Goal: Answer question/provide support: Share knowledge or assist other users

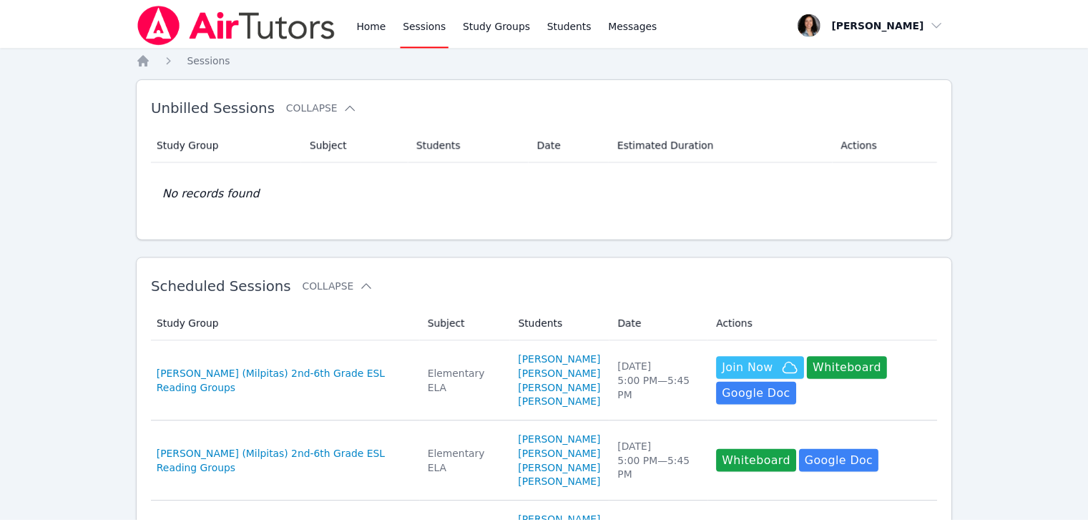
scroll to position [252, 0]
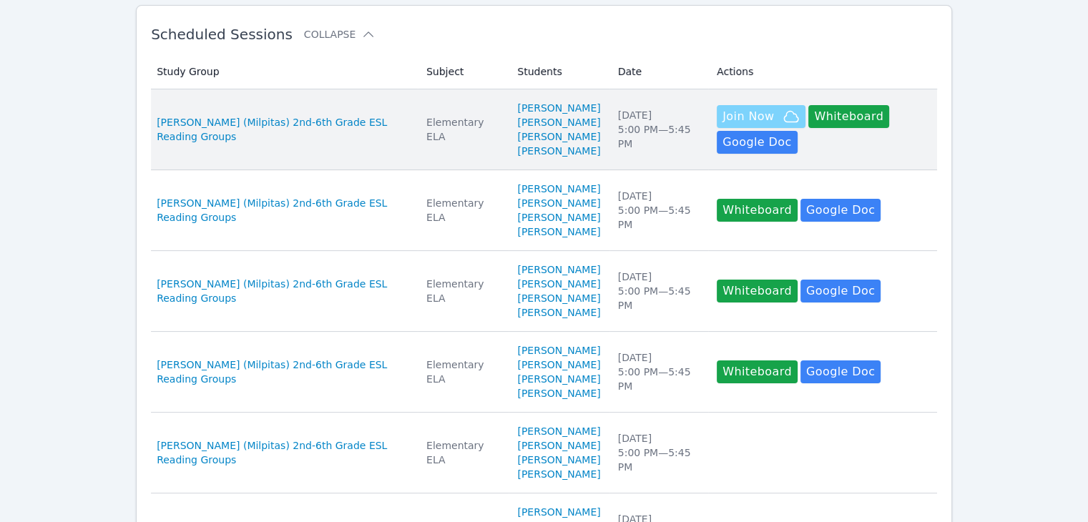
click at [727, 116] on span "Join Now" at bounding box center [747, 116] width 51 height 17
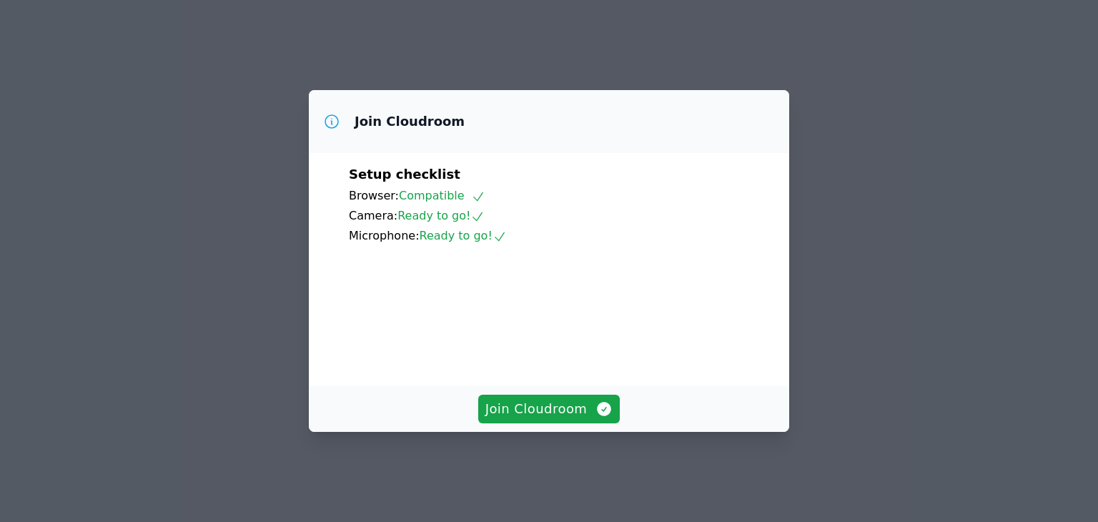
scroll to position [89, 0]
click at [536, 419] on span "Join Cloudroom" at bounding box center [550, 409] width 128 height 20
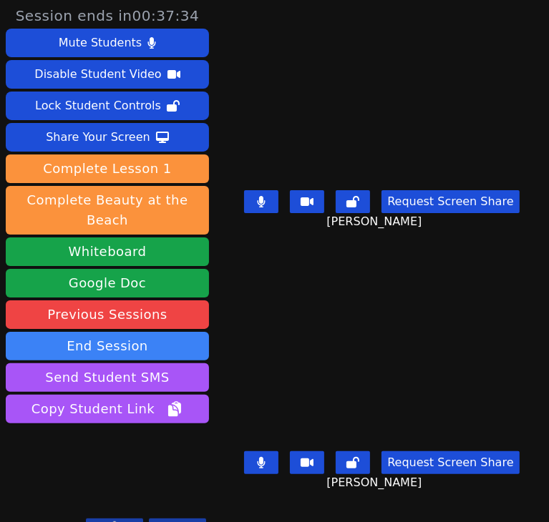
click at [254, 201] on button at bounding box center [261, 201] width 34 height 23
click at [257, 457] on icon at bounding box center [261, 462] width 9 height 11
click at [257, 210] on button at bounding box center [261, 201] width 34 height 23
click at [259, 205] on icon at bounding box center [261, 201] width 8 height 11
click at [257, 205] on icon at bounding box center [261, 201] width 8 height 11
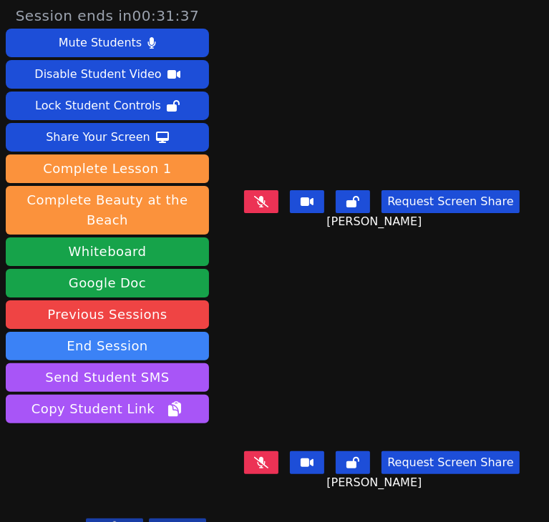
click at [254, 203] on icon at bounding box center [261, 201] width 14 height 11
click at [257, 463] on icon at bounding box center [261, 462] width 14 height 11
click at [252, 210] on button at bounding box center [261, 201] width 34 height 23
click at [263, 458] on button at bounding box center [261, 462] width 34 height 23
click at [257, 458] on icon at bounding box center [261, 462] width 14 height 11
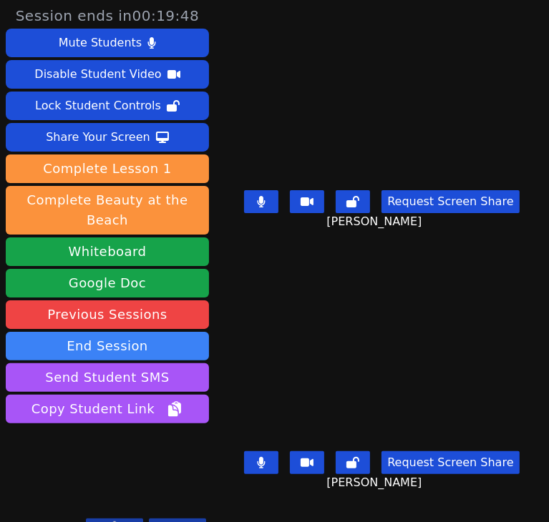
click at [250, 203] on button at bounding box center [261, 201] width 34 height 23
click at [262, 461] on icon at bounding box center [261, 462] width 8 height 11
click at [260, 457] on icon at bounding box center [261, 462] width 14 height 11
click at [257, 212] on button at bounding box center [261, 201] width 34 height 23
click at [265, 200] on button at bounding box center [261, 201] width 34 height 23
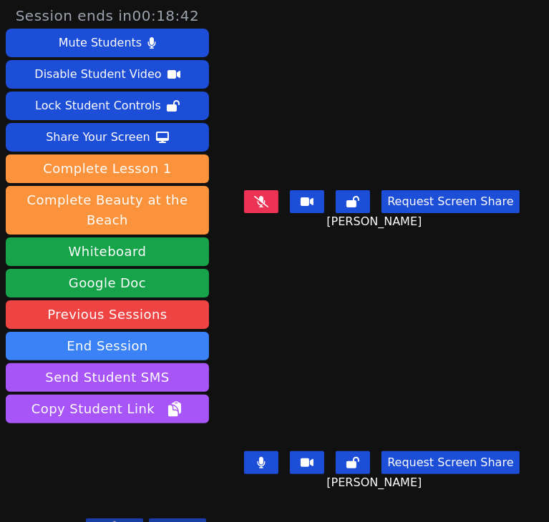
click at [258, 461] on icon at bounding box center [261, 462] width 8 height 11
click at [260, 207] on icon at bounding box center [261, 201] width 14 height 11
click at [247, 461] on button at bounding box center [261, 462] width 34 height 23
click at [257, 205] on icon at bounding box center [261, 201] width 9 height 11
click at [267, 458] on button at bounding box center [261, 462] width 34 height 23
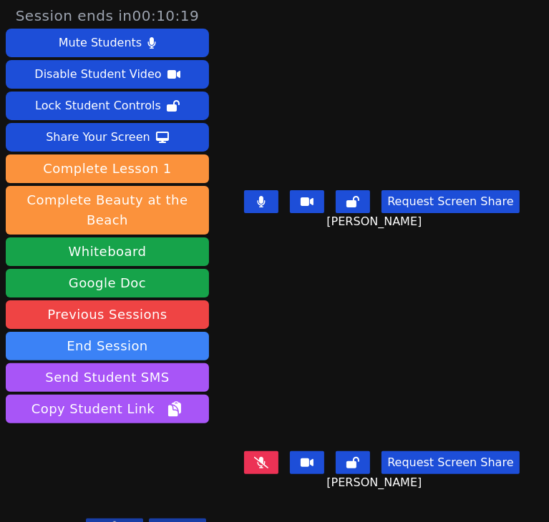
click at [252, 209] on button at bounding box center [261, 201] width 34 height 23
click at [260, 464] on icon at bounding box center [261, 462] width 14 height 11
click at [260, 202] on icon at bounding box center [261, 201] width 8 height 11
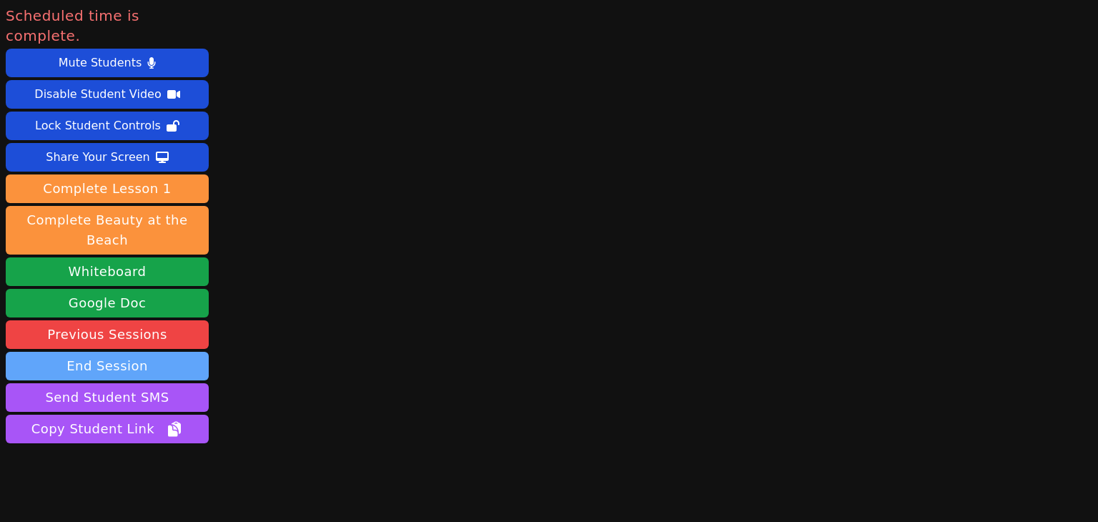
click at [114, 352] on button "End Session" at bounding box center [107, 366] width 203 height 29
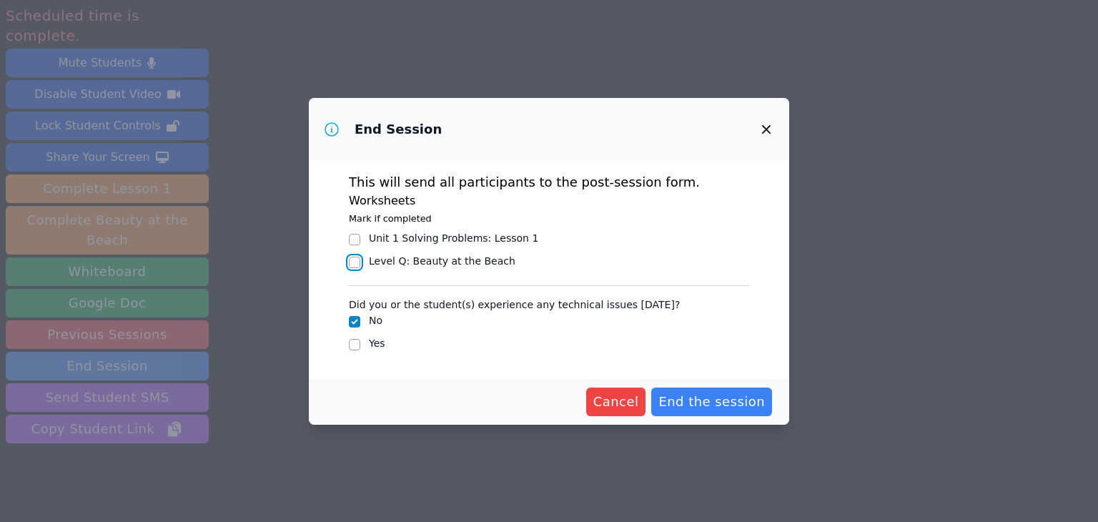
click at [355, 260] on input "Level Q : Beauty at the Beach" at bounding box center [354, 262] width 11 height 11
checkbox input "true"
click at [354, 344] on input "Yes" at bounding box center [354, 344] width 11 height 11
checkbox input "true"
checkbox input "false"
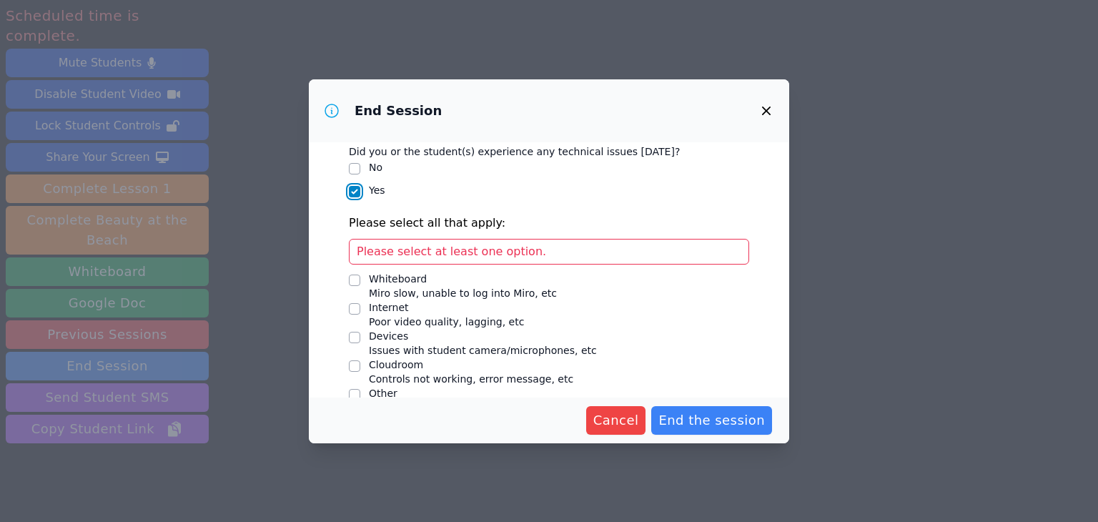
scroll to position [157, 0]
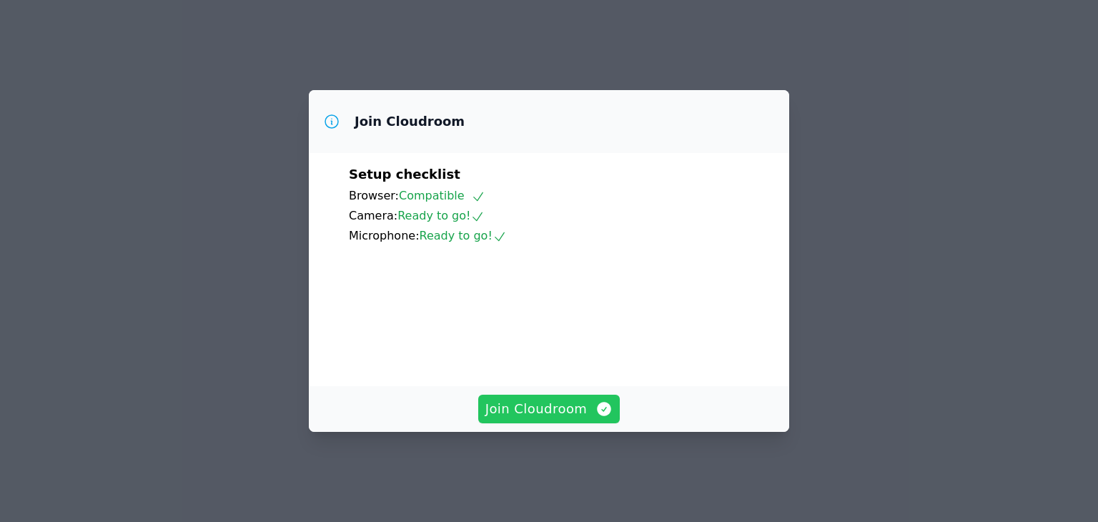
click at [528, 419] on span "Join Cloudroom" at bounding box center [550, 409] width 128 height 20
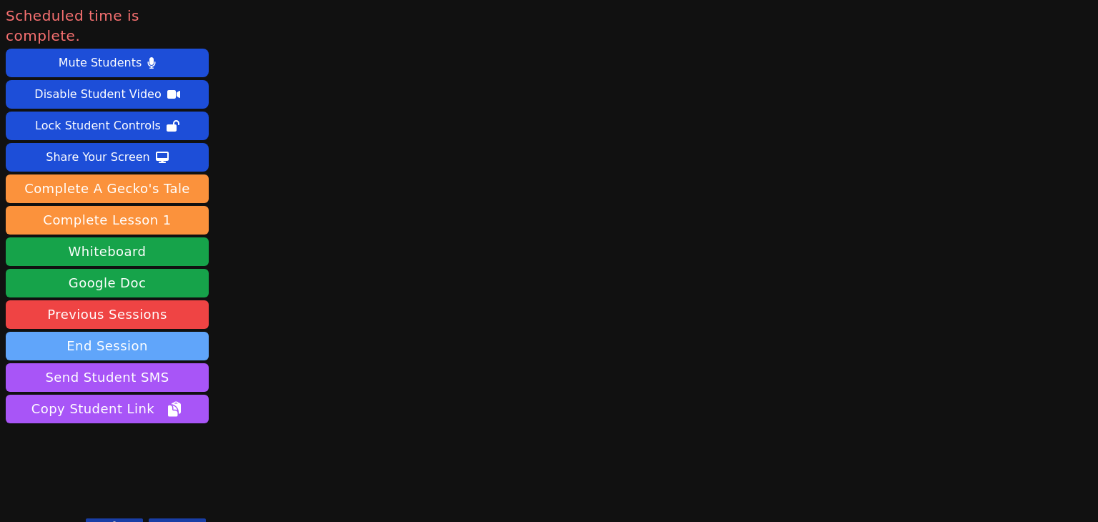
click at [117, 332] on button "End Session" at bounding box center [107, 346] width 203 height 29
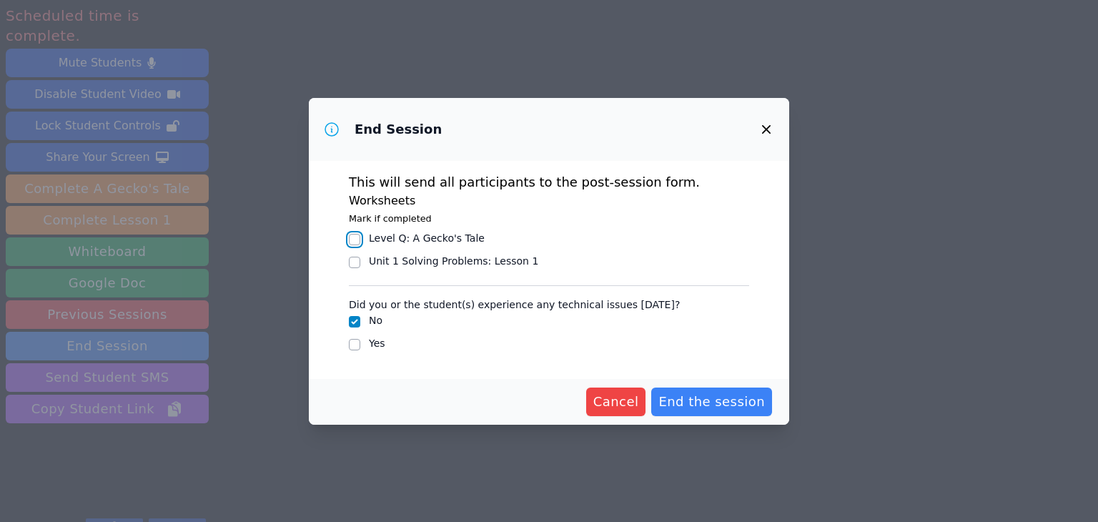
click at [352, 236] on input "Level Q : A Gecko's Tale" at bounding box center [354, 239] width 11 height 11
click at [352, 240] on input "Level Q : A Gecko's Tale" at bounding box center [354, 239] width 11 height 11
checkbox input "false"
click at [355, 322] on input "No" at bounding box center [354, 321] width 11 height 11
checkbox input "true"
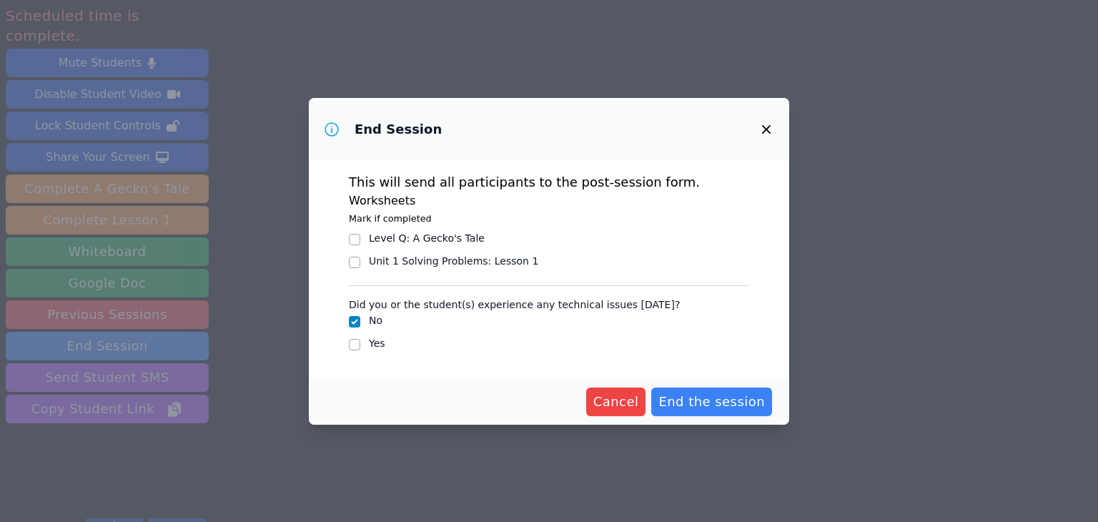
click at [768, 127] on icon "button" at bounding box center [766, 129] width 9 height 9
